Goal: Task Accomplishment & Management: Manage account settings

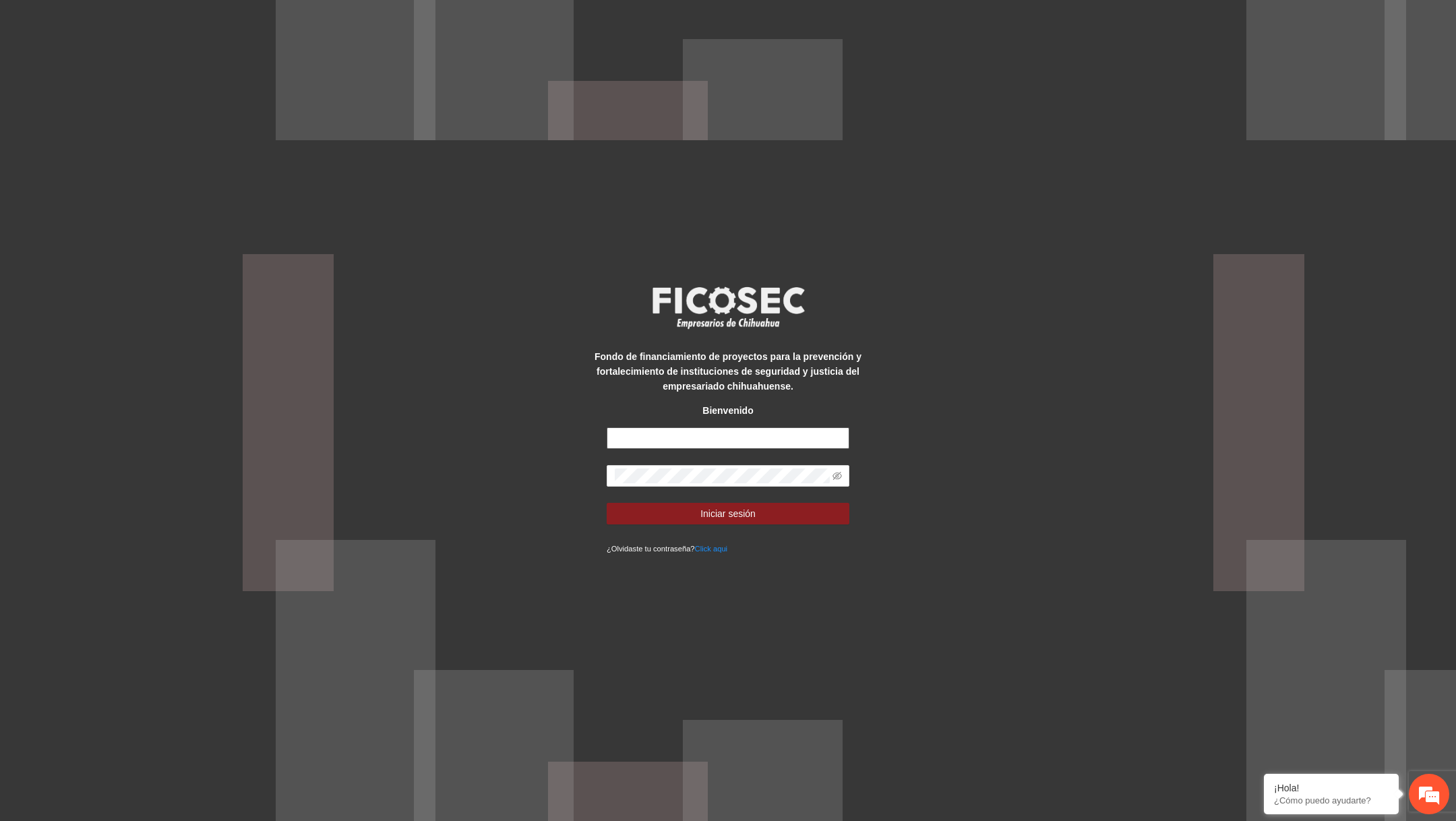
click at [747, 441] on input "text" at bounding box center [728, 438] width 243 height 22
paste input "**********"
type input "**********"
click at [836, 472] on icon "eye-invisible" at bounding box center [837, 476] width 9 height 9
click at [757, 511] on button "Iniciar sesión" at bounding box center [728, 513] width 243 height 22
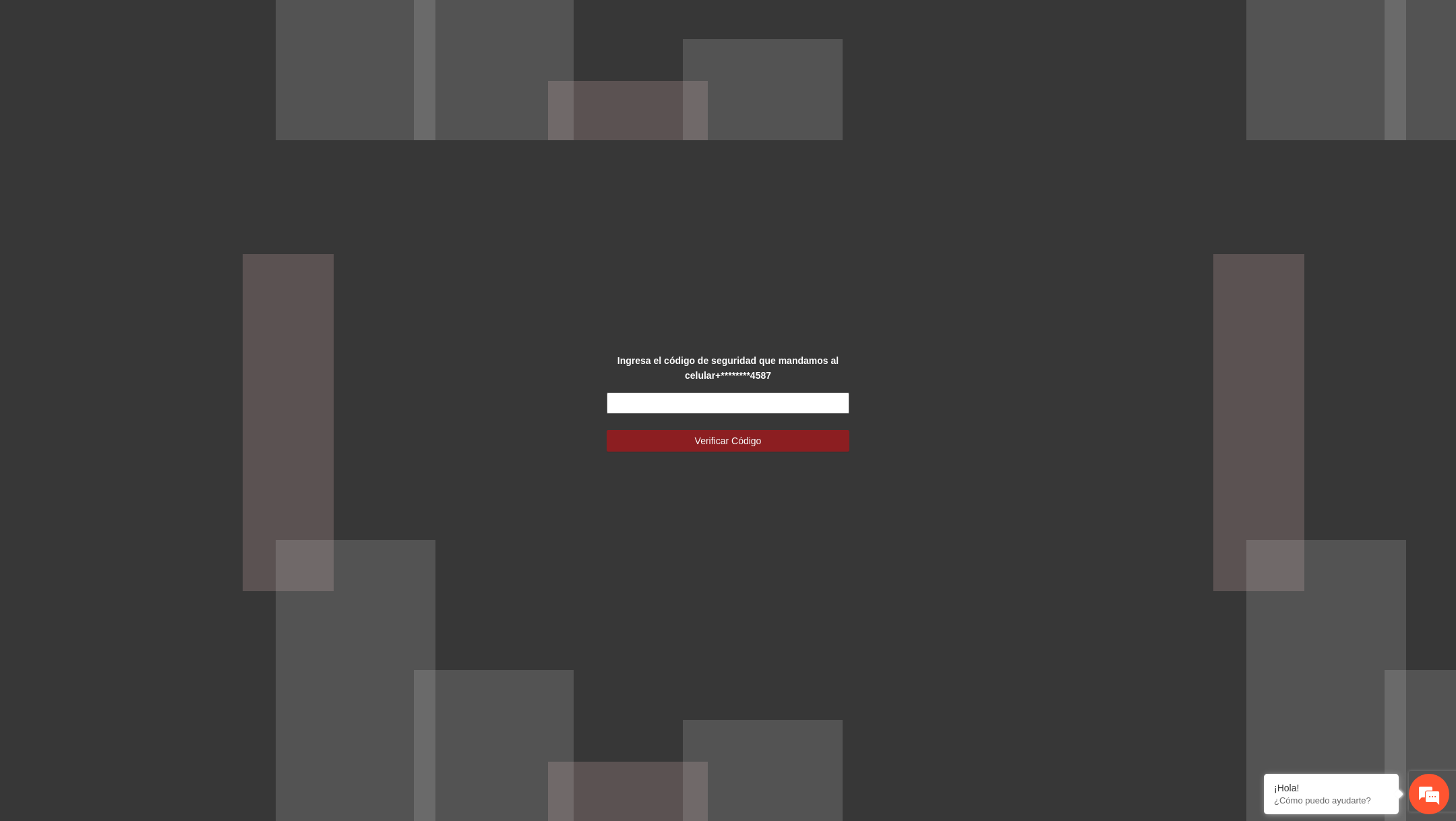
click at [810, 399] on input "text" at bounding box center [728, 403] width 243 height 22
type input "******"
click at [607, 430] on button "Verificar Código" at bounding box center [728, 441] width 243 height 22
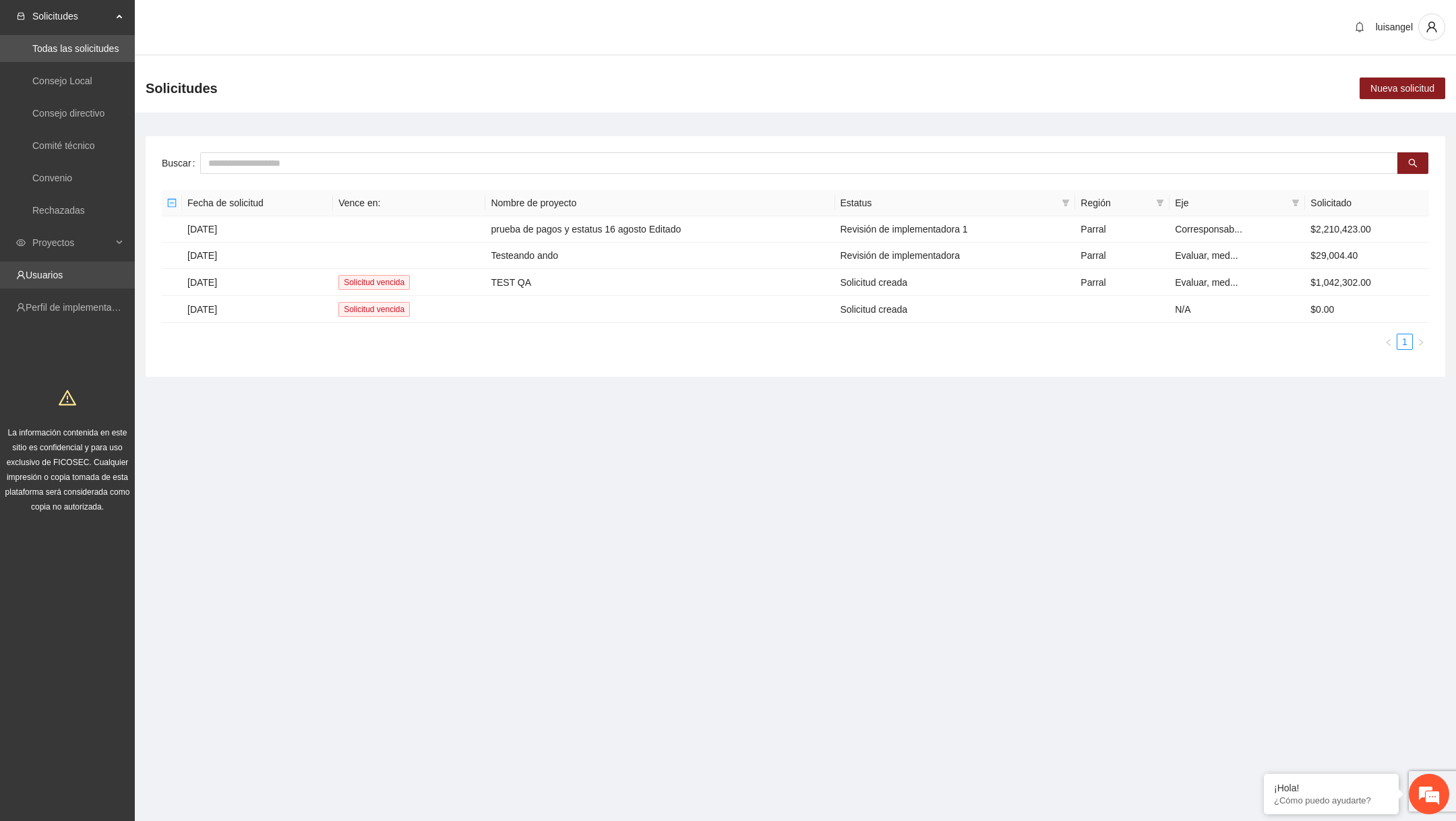
click at [63, 280] on link "Usuarios" at bounding box center [44, 275] width 37 height 11
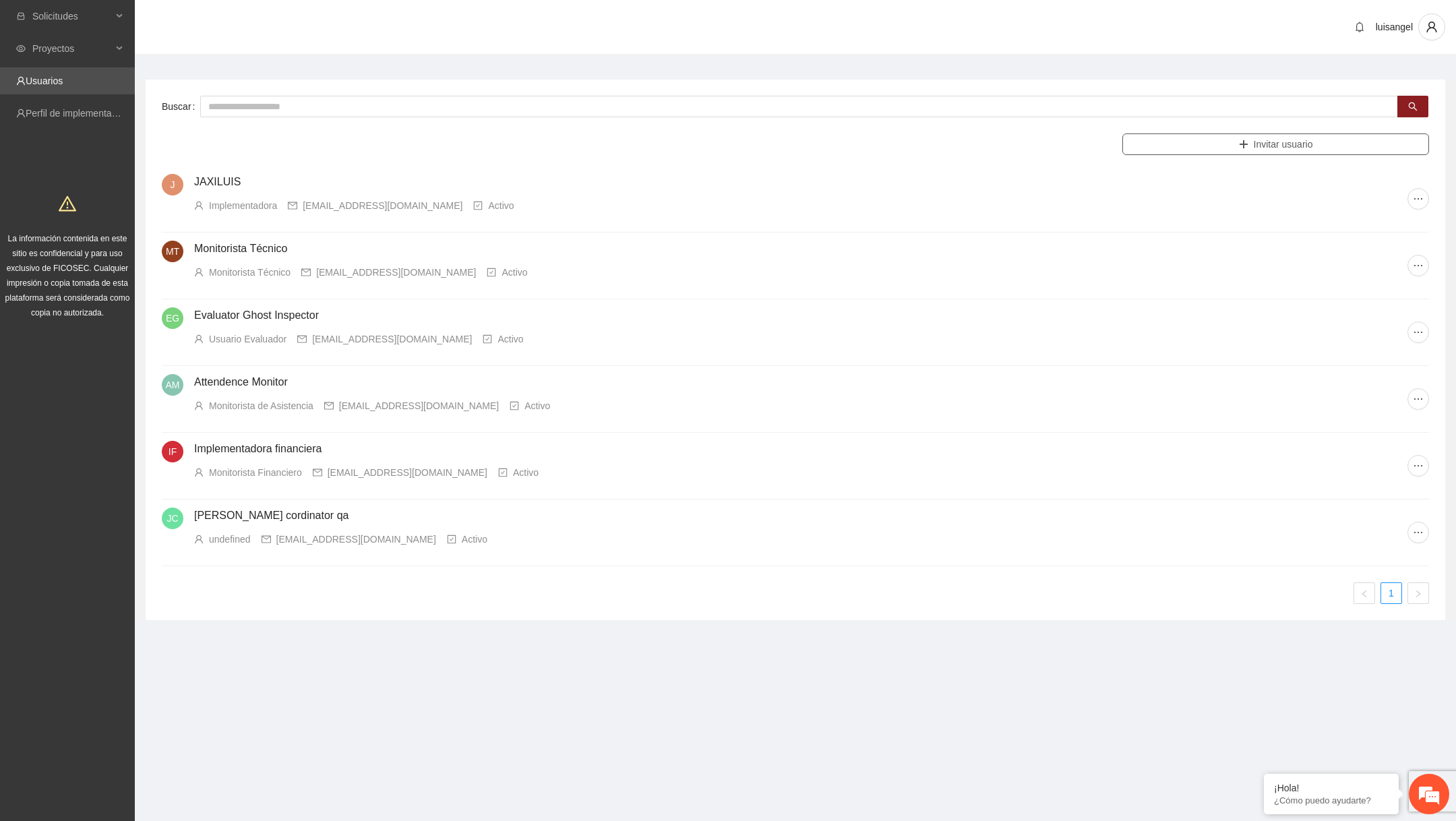
click at [1168, 153] on button "Invitar usuario" at bounding box center [1276, 145] width 307 height 22
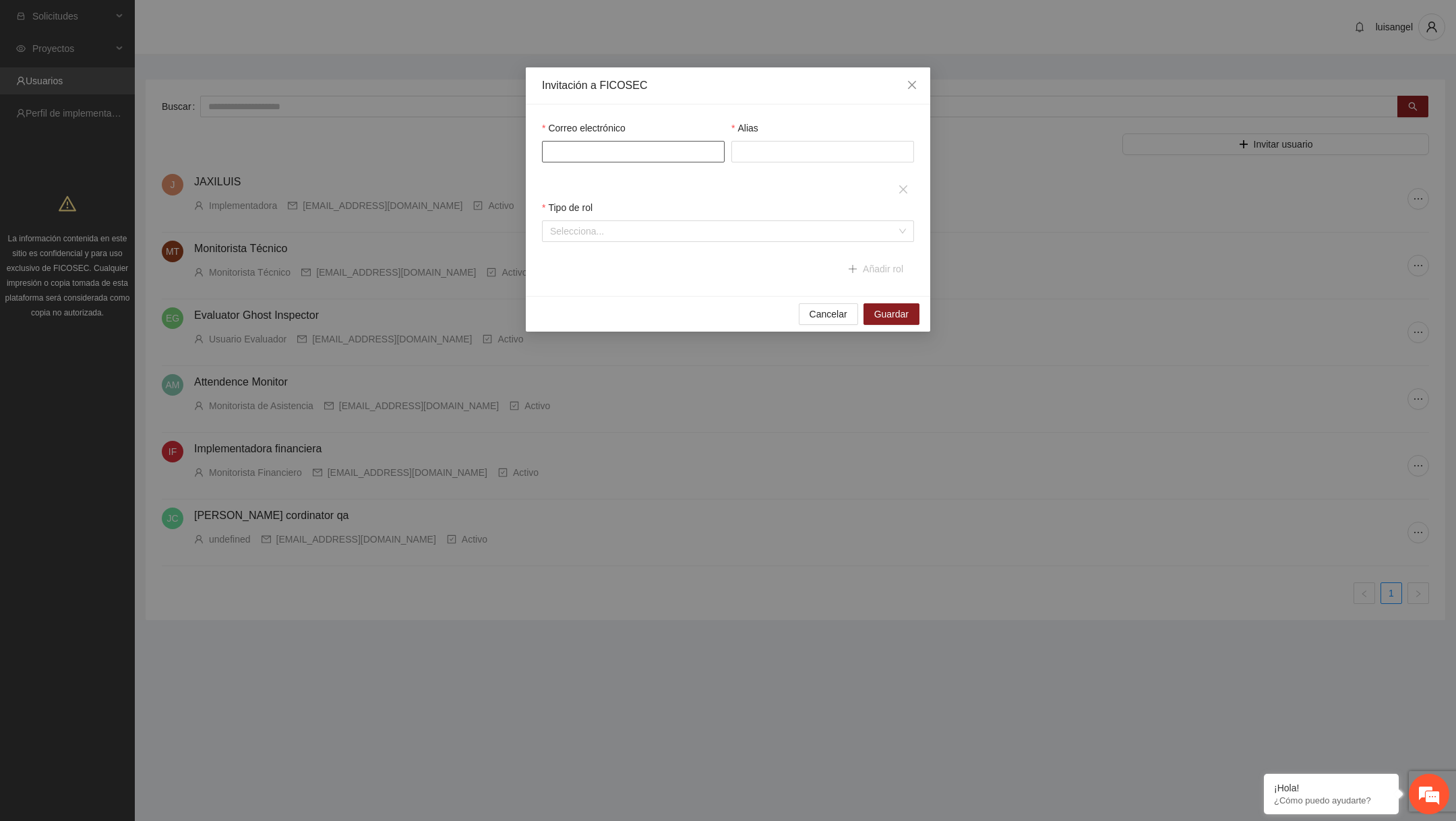
click at [625, 145] on input "Correo electrónico" at bounding box center [633, 152] width 183 height 22
click at [660, 156] on input "Correo electrónico" at bounding box center [633, 152] width 183 height 22
paste input "**********"
type input "**********"
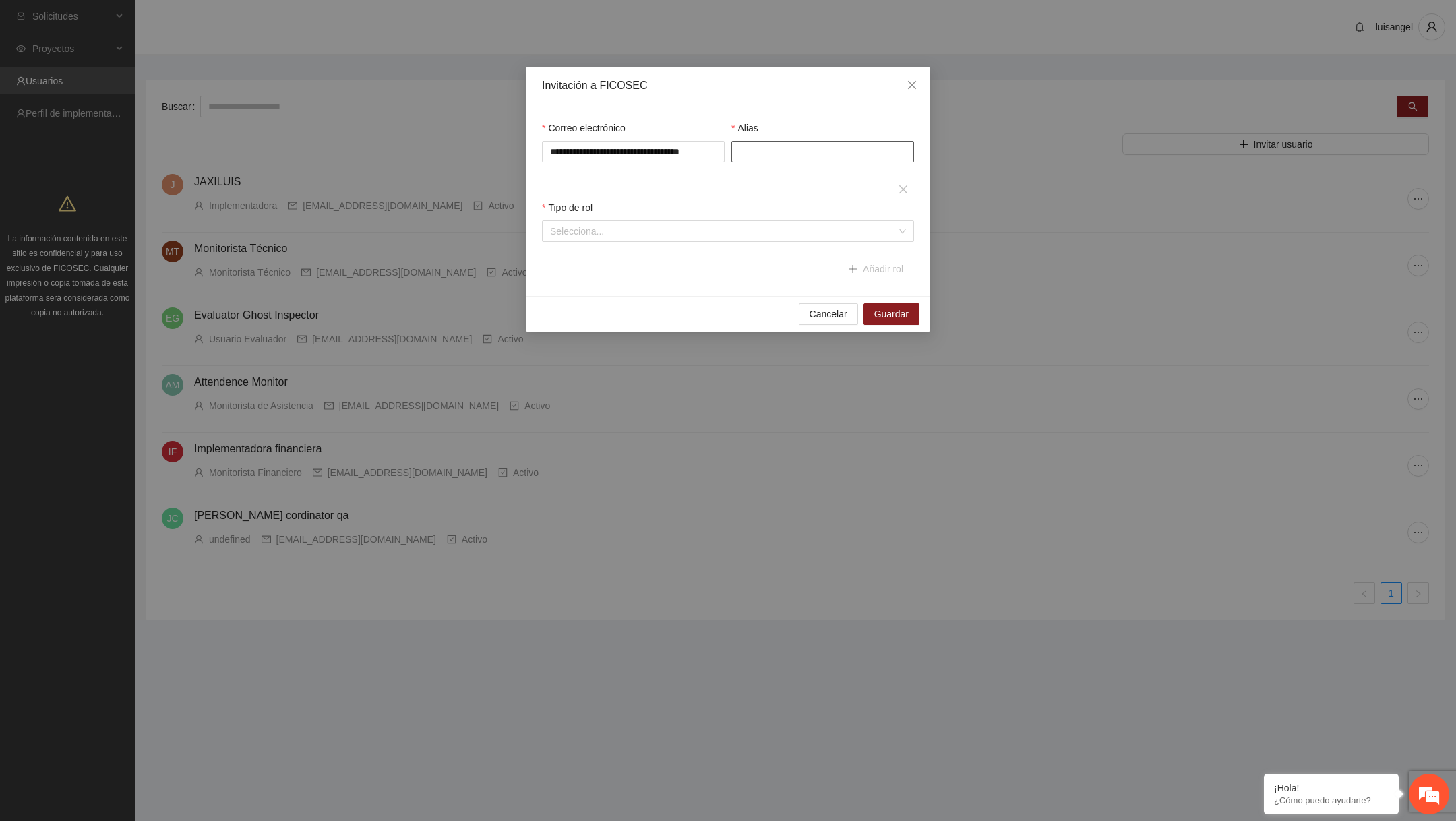
click at [807, 143] on input "Alias" at bounding box center [823, 152] width 183 height 22
type input "**********"
click at [762, 238] on input "search" at bounding box center [723, 232] width 346 height 20
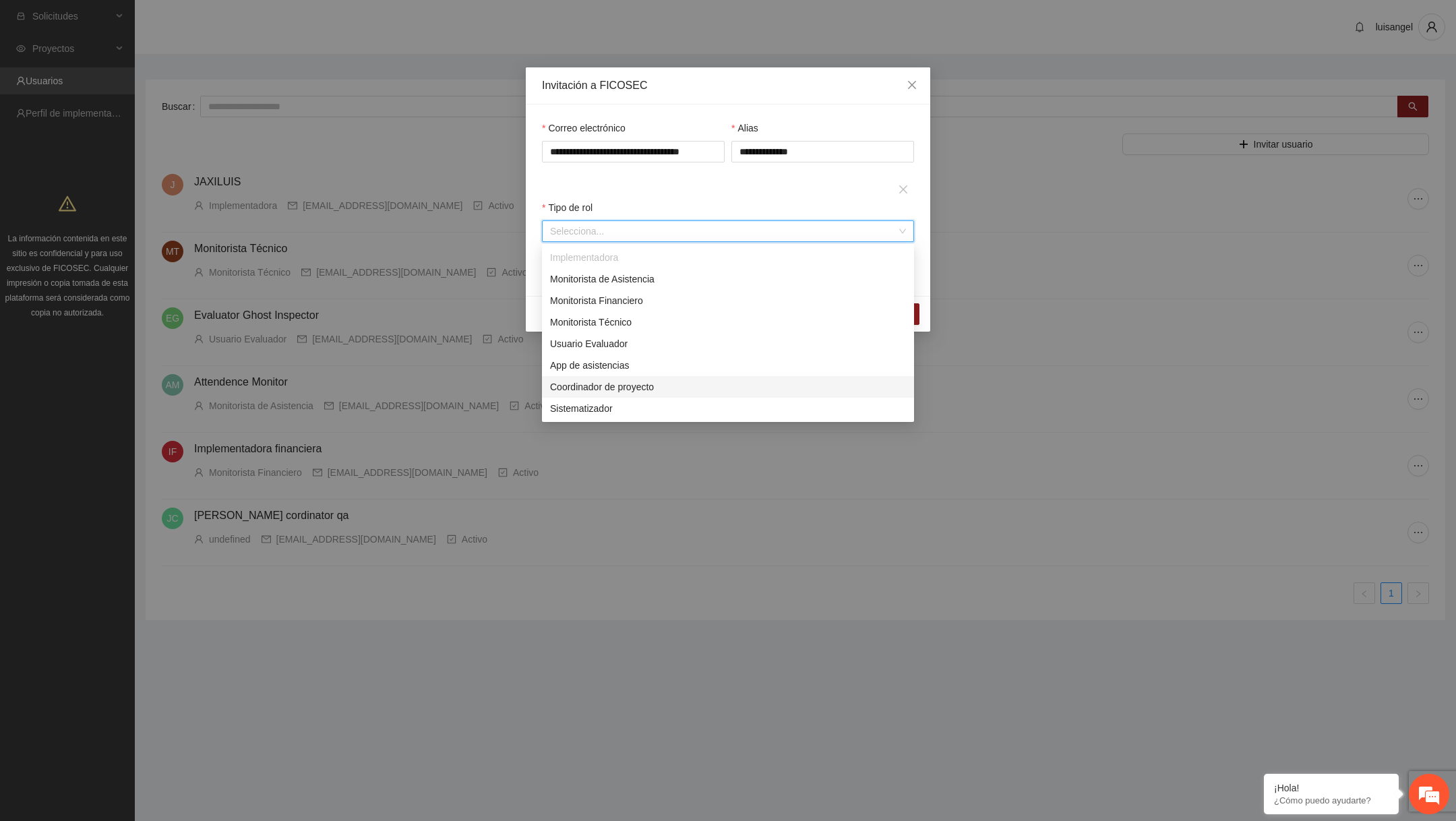
click at [629, 389] on div "Coordinador de proyecto" at bounding box center [728, 387] width 356 height 15
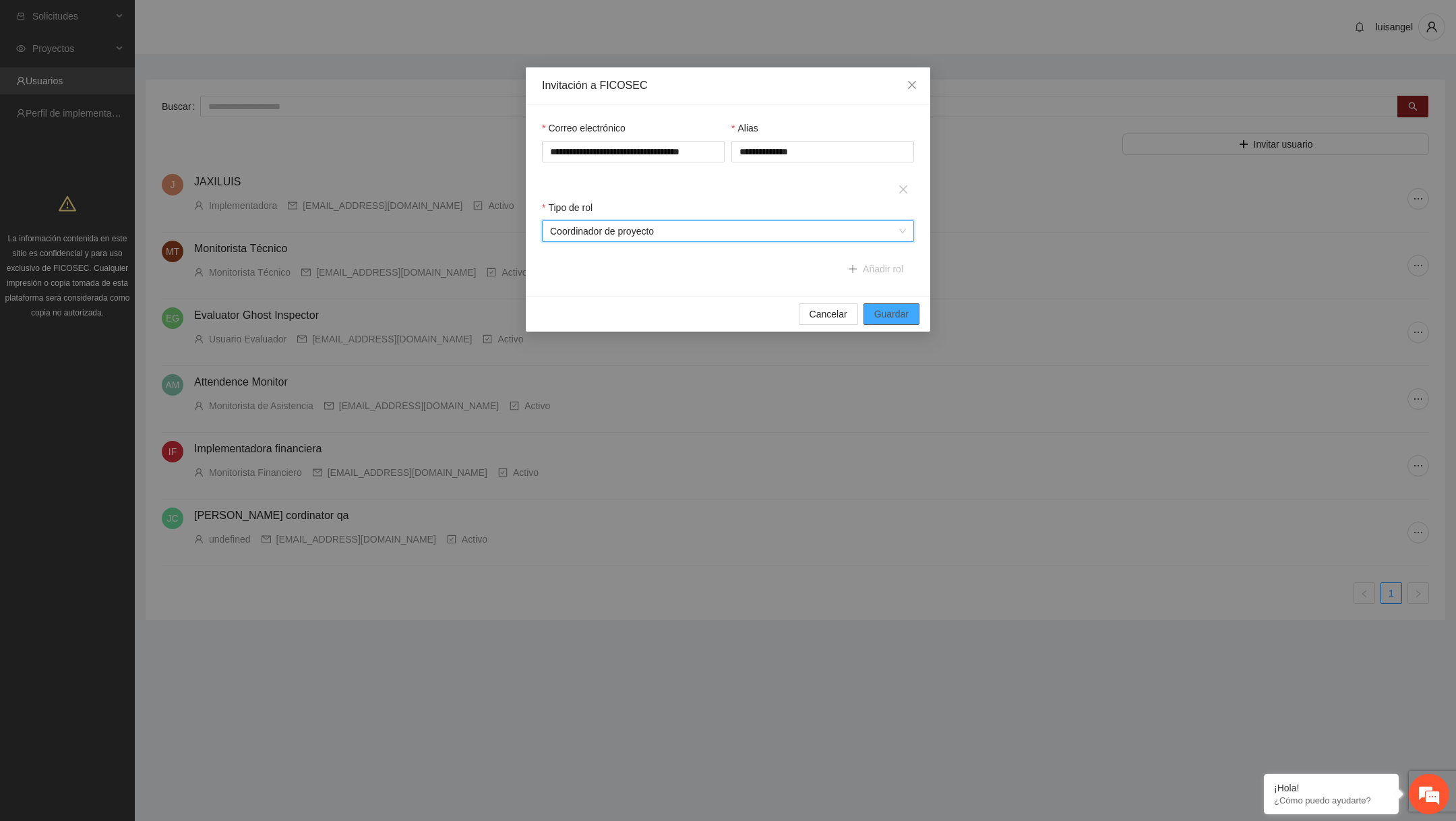
click at [903, 317] on span "Guardar" at bounding box center [891, 314] width 34 height 15
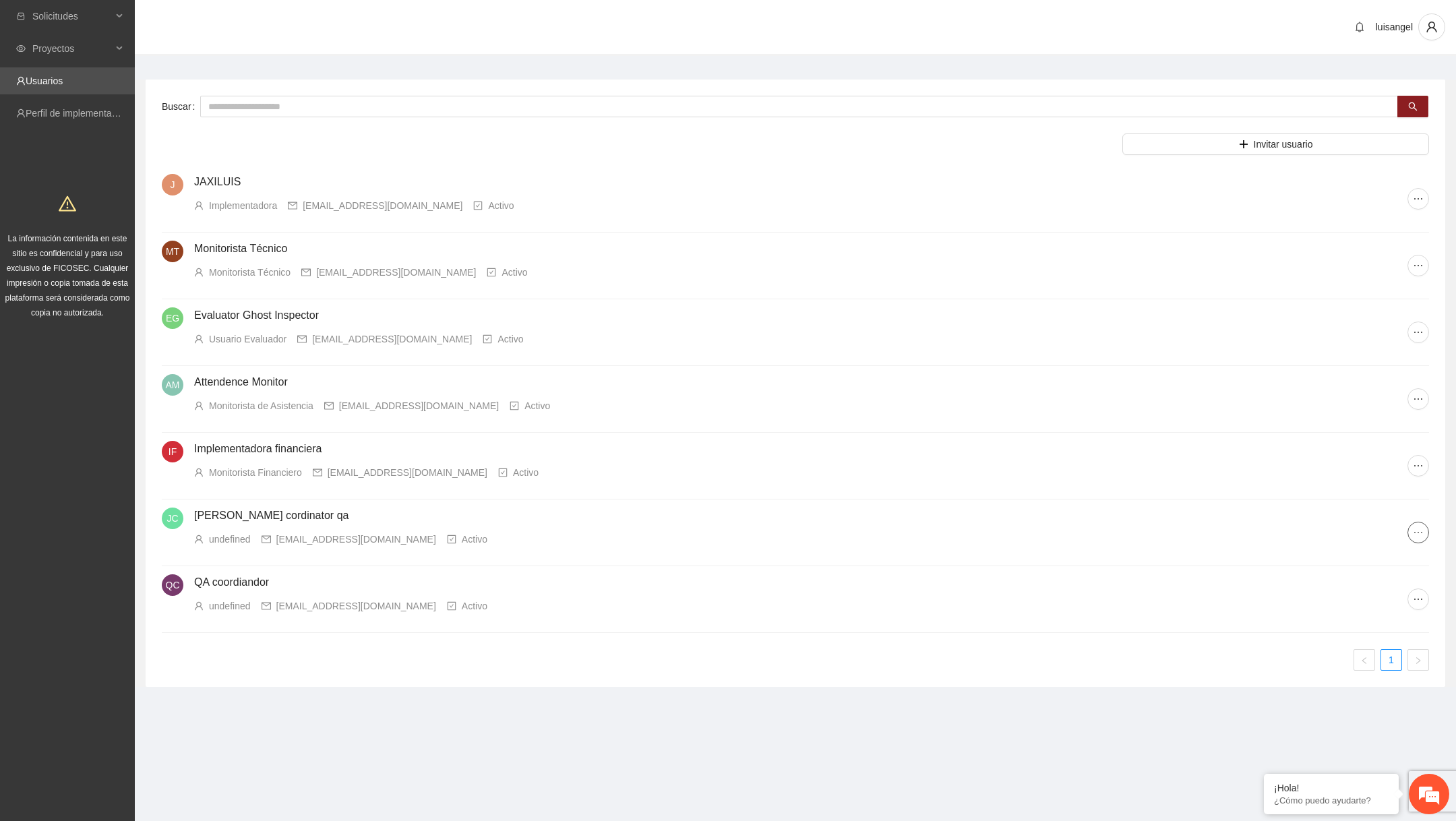
click at [1417, 530] on icon "ellipsis" at bounding box center [1418, 532] width 11 height 11
click at [1392, 603] on span "Desactivar cuenta" at bounding box center [1371, 600] width 94 height 15
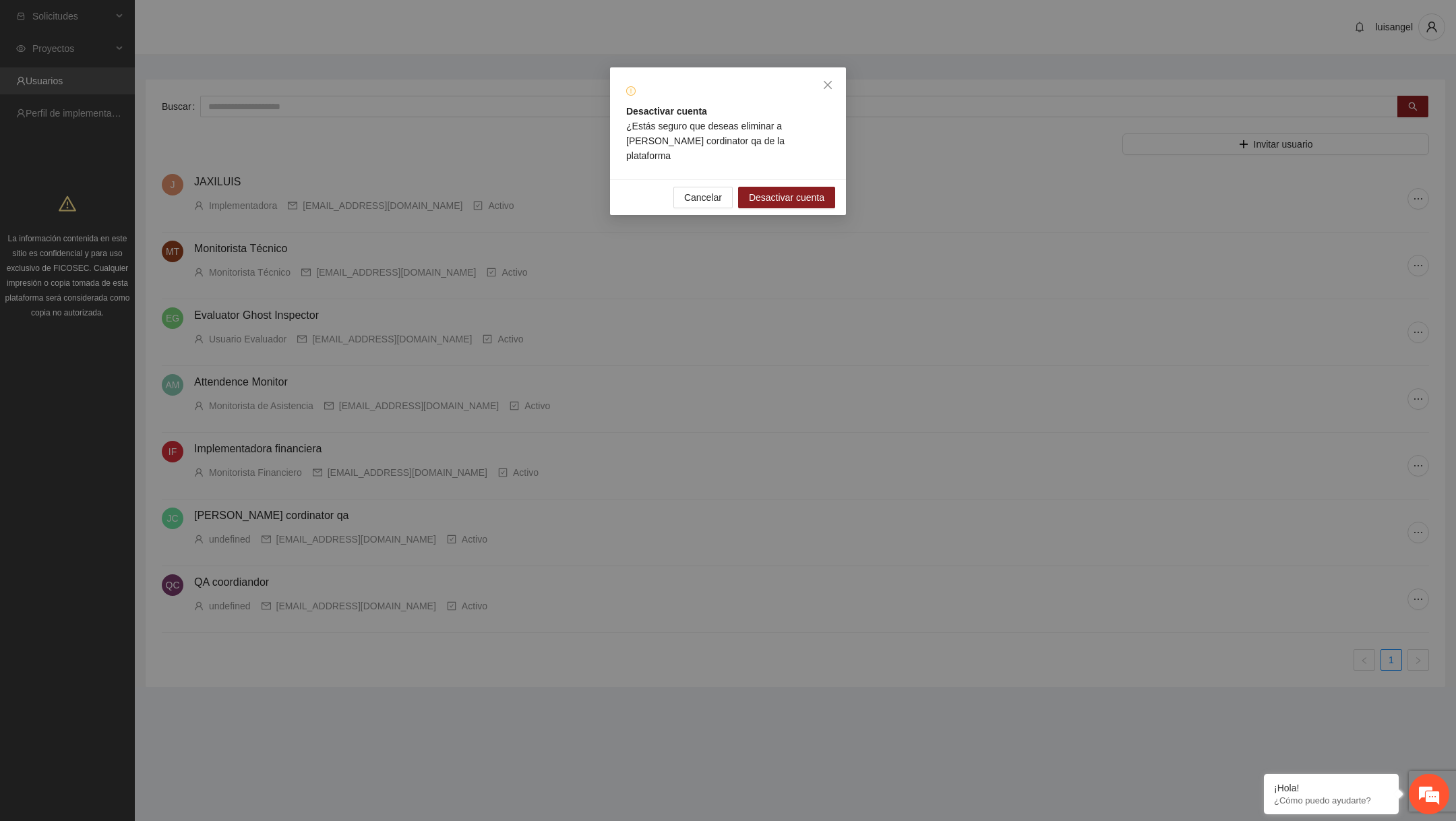
click at [634, 108] on strong "Desactivar cuenta" at bounding box center [666, 111] width 81 height 11
copy strong "Desactivar cuenta"
click at [830, 83] on icon "close" at bounding box center [828, 85] width 8 height 8
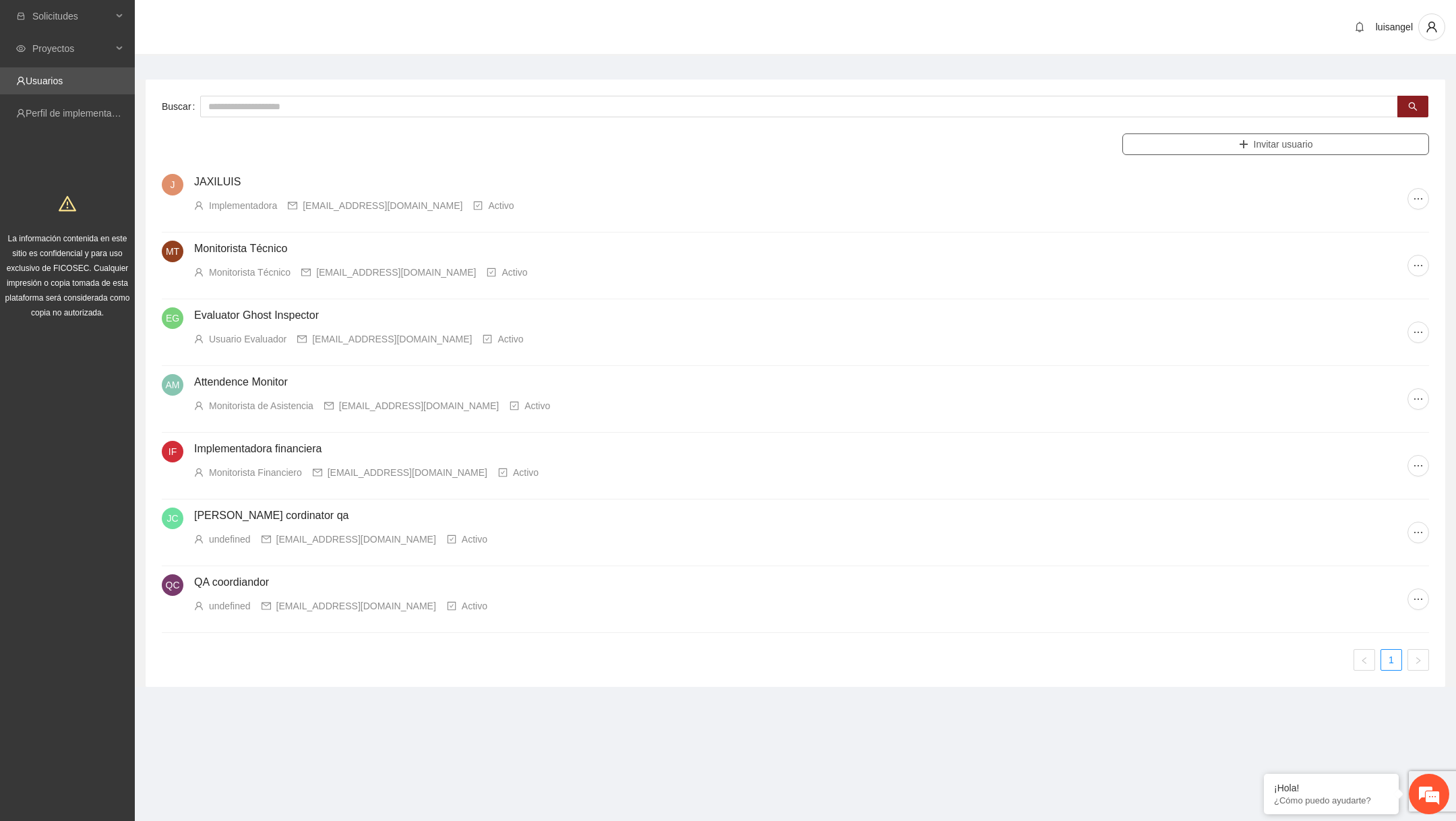
click at [1207, 148] on button "Invitar usuario" at bounding box center [1276, 145] width 307 height 22
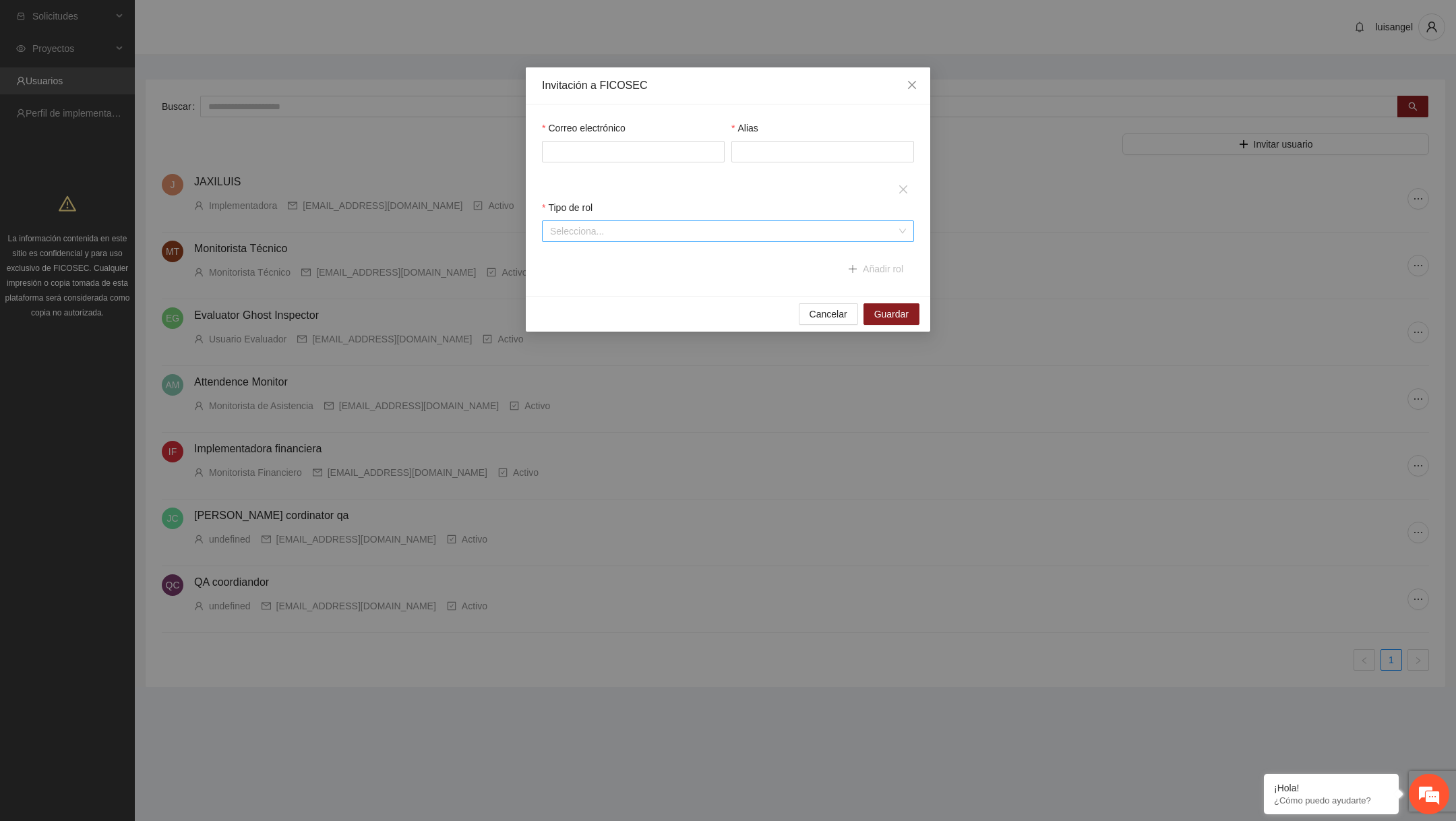
click at [841, 237] on input "search" at bounding box center [723, 232] width 346 height 20
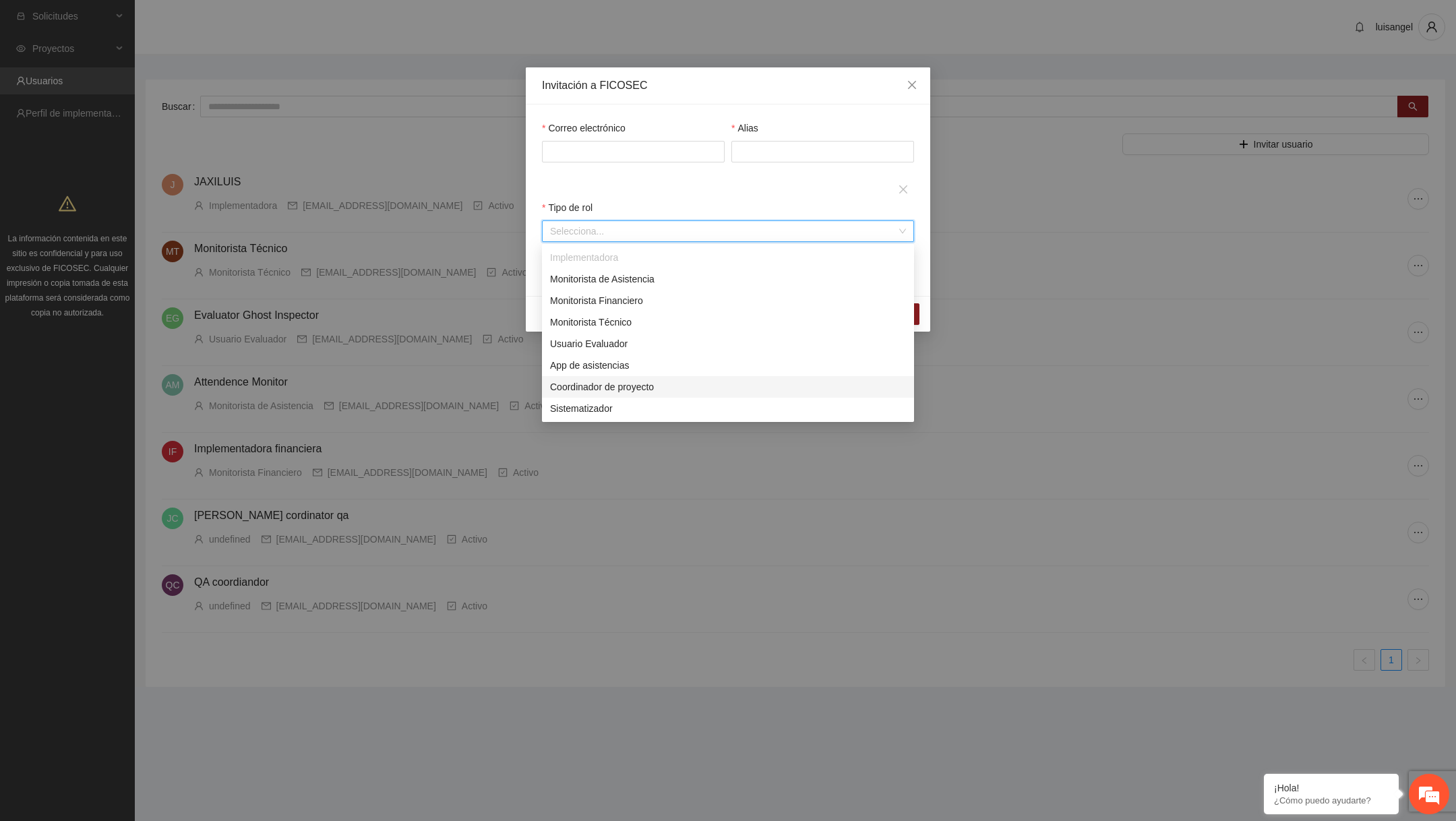
click at [634, 389] on div "Coordinador de proyecto" at bounding box center [728, 387] width 356 height 15
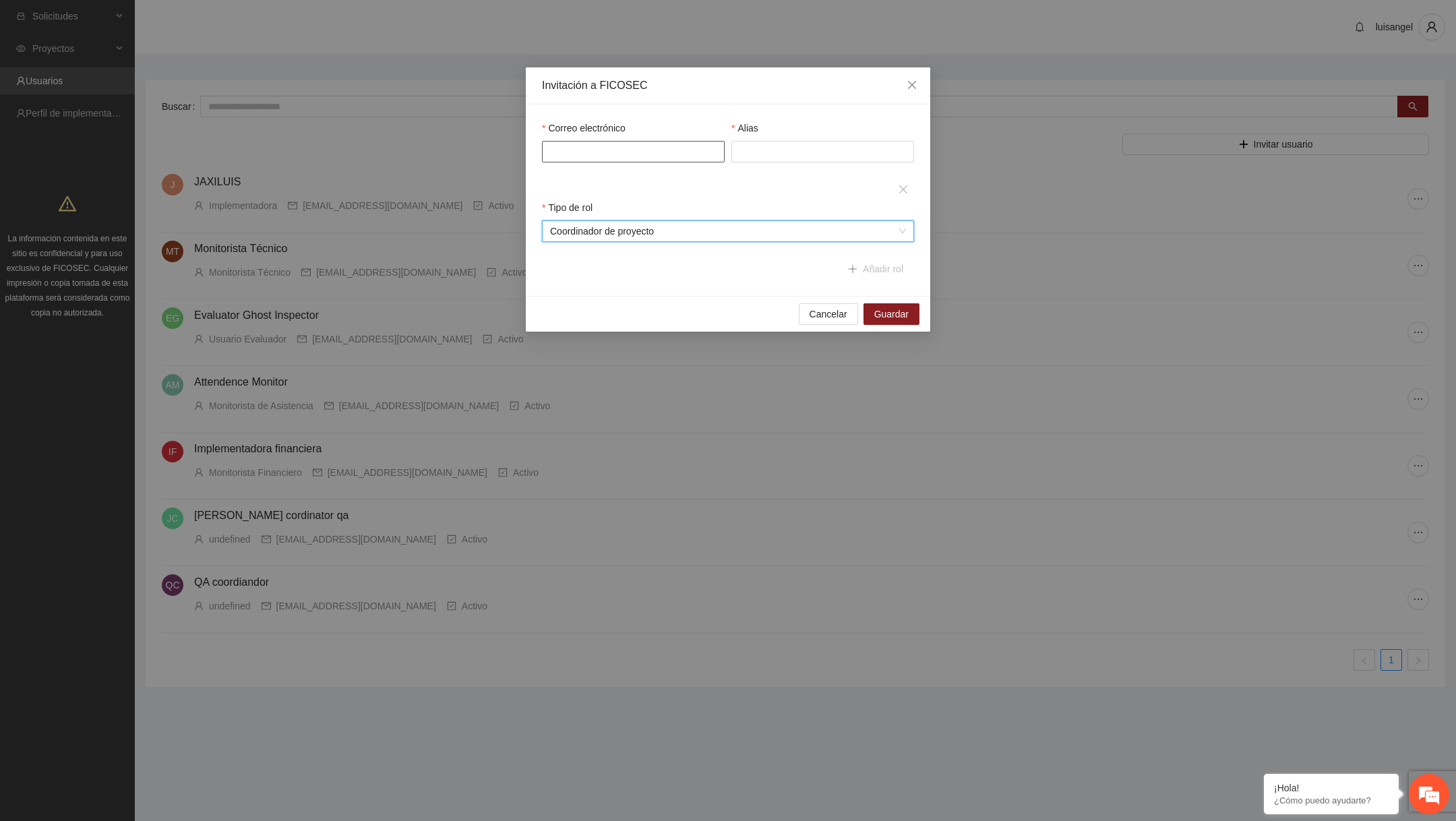
click at [633, 151] on input "Correo electrónico" at bounding box center [633, 152] width 183 height 22
paste input "**********"
type input "**********"
click at [786, 149] on input "Alias" at bounding box center [823, 152] width 183 height 22
type input "**********"
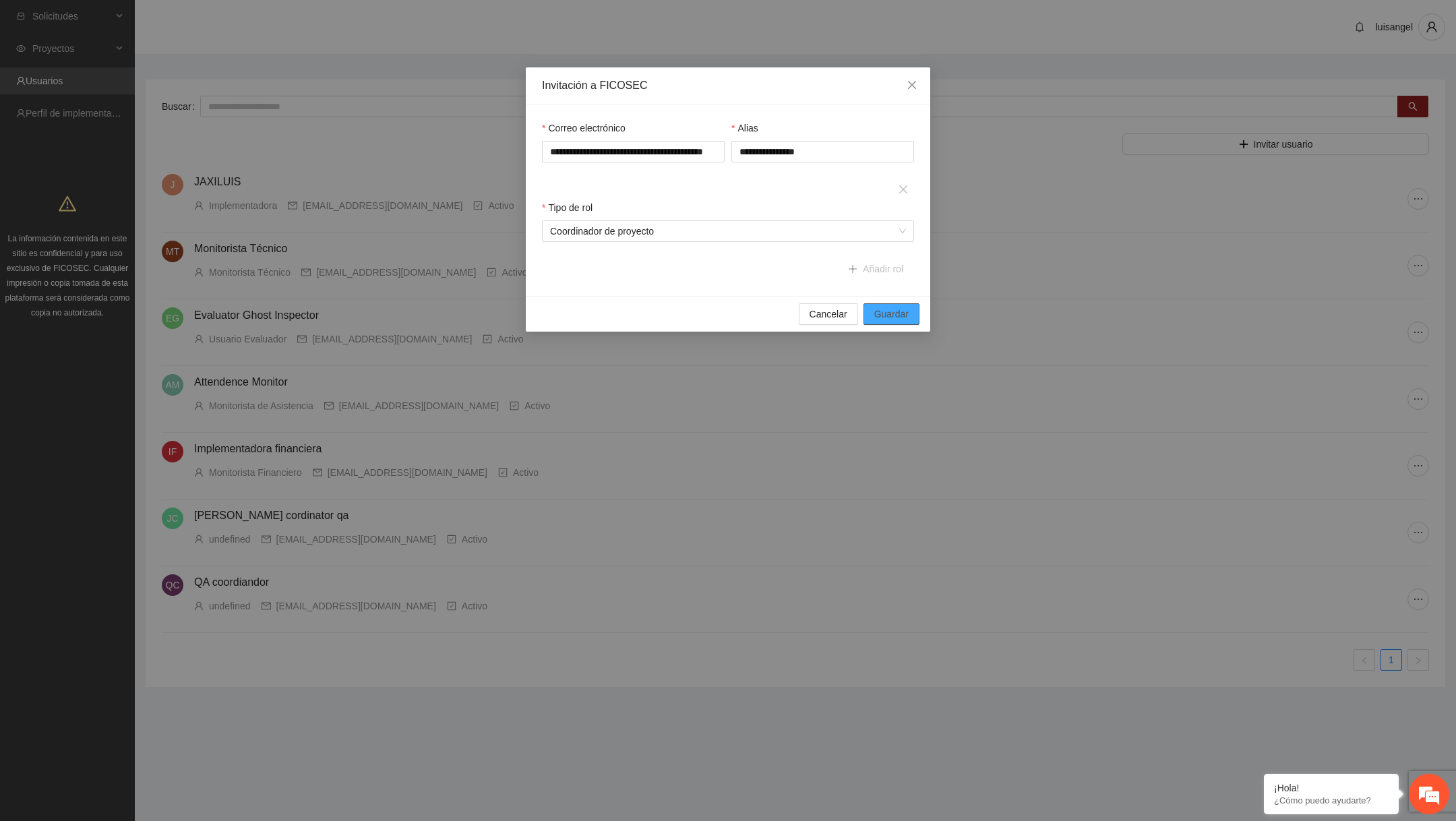
click at [902, 314] on span "Guardar" at bounding box center [891, 314] width 34 height 15
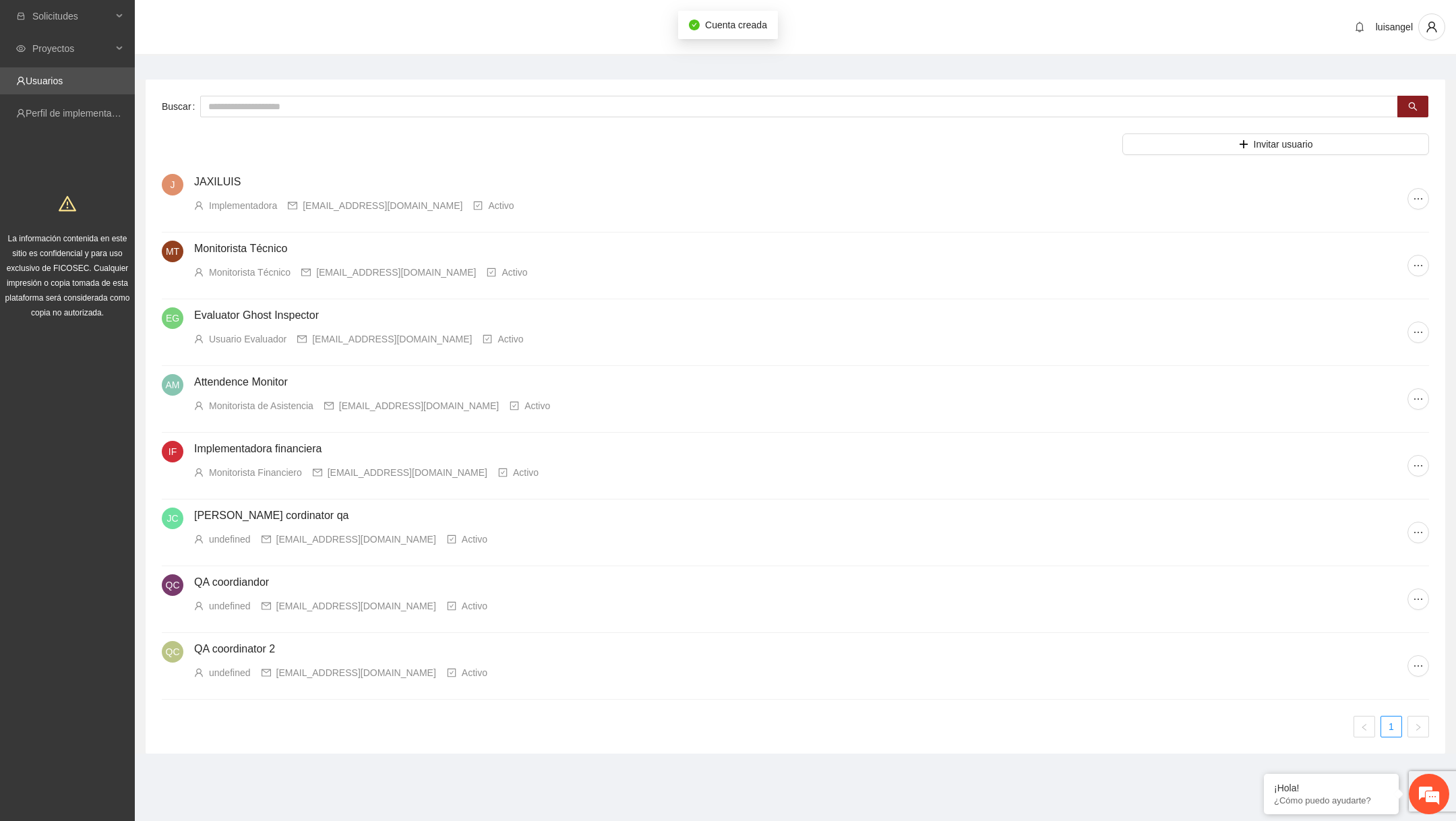
click at [218, 674] on div "undefined" at bounding box center [229, 673] width 42 height 15
click at [218, 674] on div "undefined" at bounding box center [229, 673] width 42 height 15
copy div "undefined"
click at [1417, 662] on icon "ellipsis" at bounding box center [1418, 665] width 11 height 11
click at [1382, 715] on span "Recuperar contraseña" at bounding box center [1371, 712] width 94 height 15
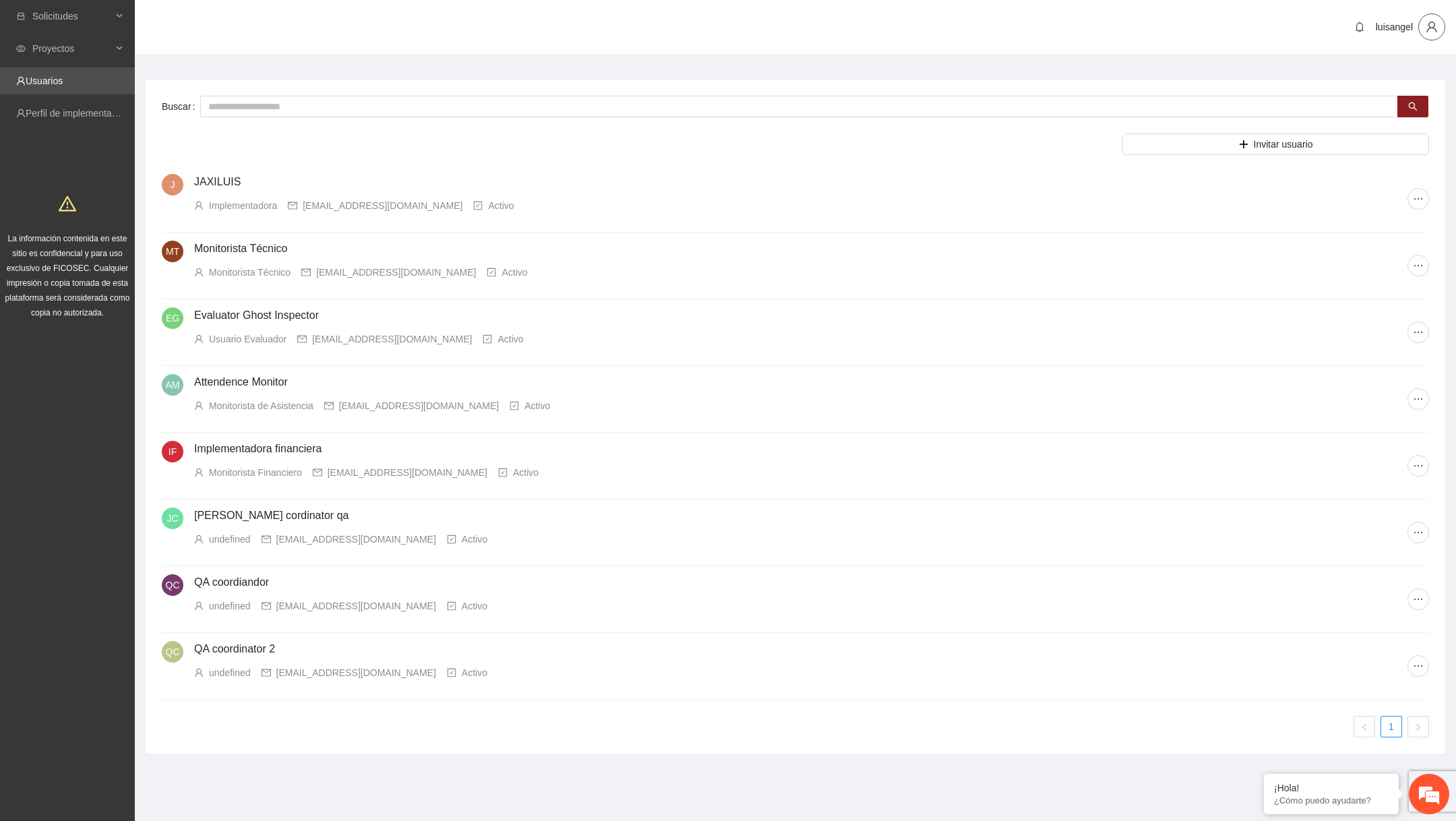
click at [1427, 35] on button "button" at bounding box center [1432, 26] width 27 height 27
drag, startPoint x: 278, startPoint y: 670, endPoint x: 503, endPoint y: 671, distance: 225.0
click at [503, 671] on div "undefined coordinadorqasegundo@email.ghostinspector.com Activo" at bounding box center [801, 673] width 1213 height 15
copy div "coordinadorqasegundo@email.ghostinspector.com"
click at [314, 669] on div "coordinadorqasegundo@email.ghostinspector.com" at bounding box center [356, 673] width 160 height 15
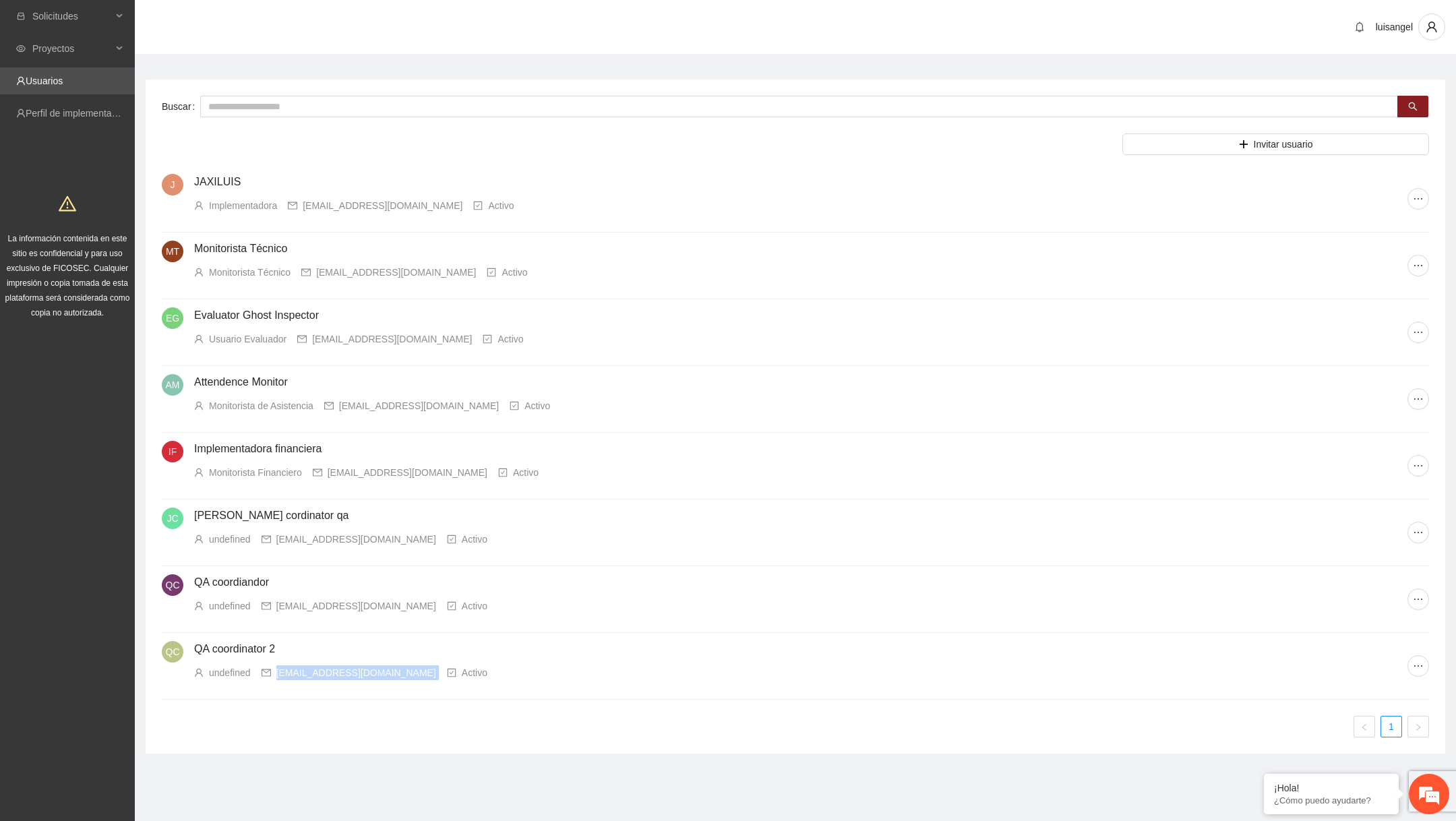
drag, startPoint x: 275, startPoint y: 671, endPoint x: 504, endPoint y: 669, distance: 229.0
click at [504, 669] on div "undefined coordinadorqasegundo@email.ghostinspector.com Activo" at bounding box center [801, 673] width 1213 height 15
copy div "coordinadorqasegundo@email.ghostinspector.com"
click at [420, 675] on div "coordinadorqasegundo@email.ghostinspector.com" at bounding box center [356, 673] width 160 height 15
click at [420, 674] on div "coordinadorqasegundo@email.ghostinspector.com" at bounding box center [356, 673] width 160 height 15
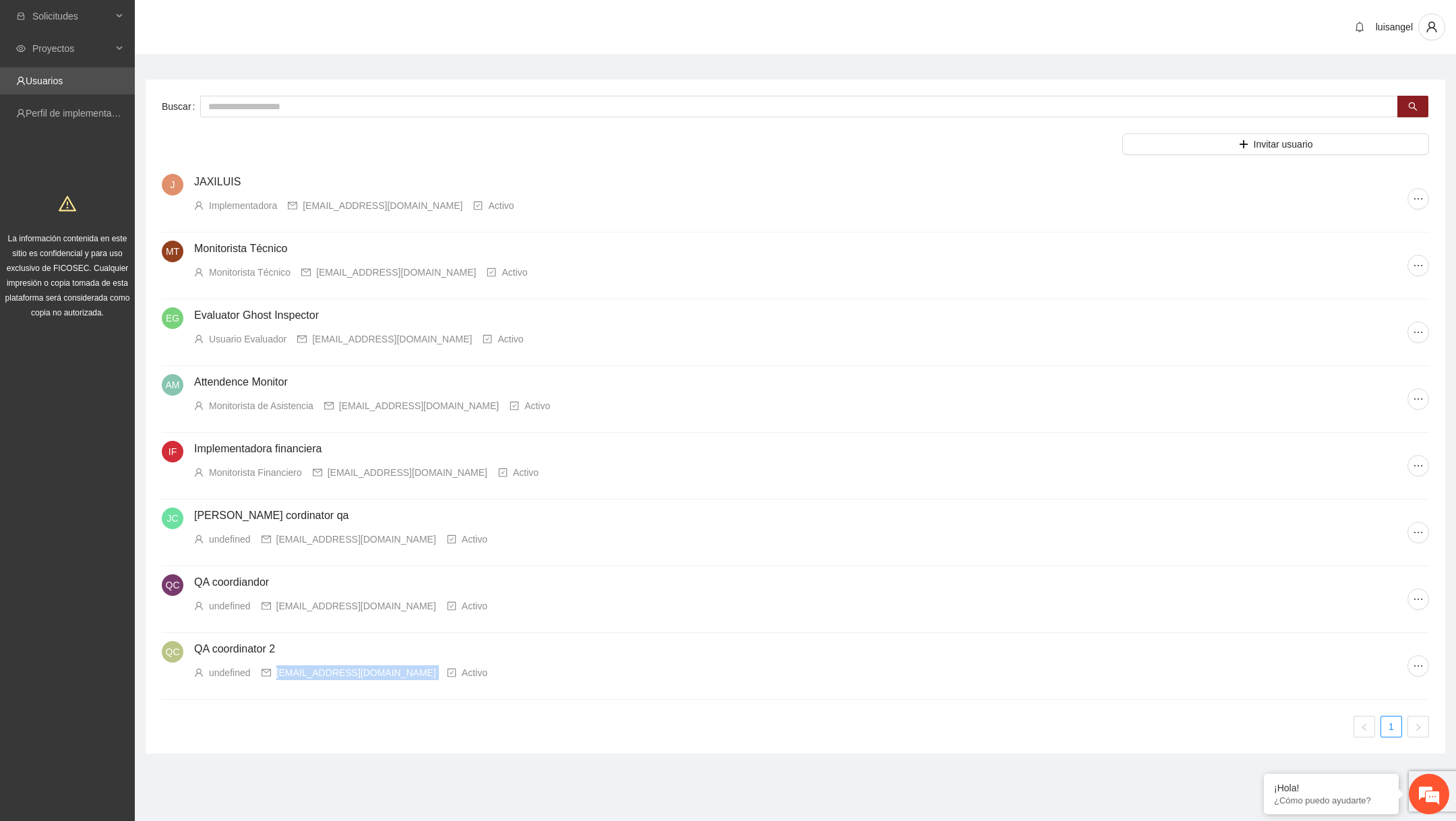
click at [420, 674] on div "coordinadorqasegundo@email.ghostinspector.com" at bounding box center [356, 673] width 160 height 15
copy div "coordinadorqasegundo@email.ghostinspector.com"
